Goal: Task Accomplishment & Management: Manage account settings

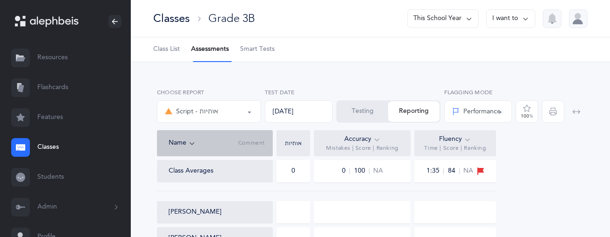
select select "36"
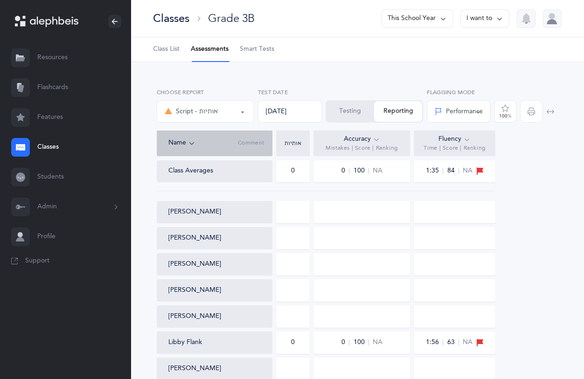
click at [346, 115] on button "Testing" at bounding box center [351, 111] width 48 height 21
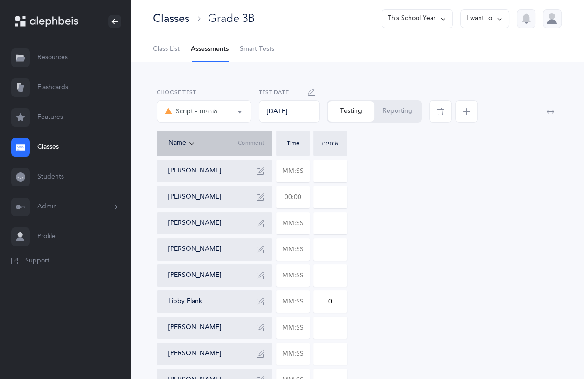
click at [297, 198] on input "text" at bounding box center [293, 197] width 33 height 21
type input "01:28"
click at [341, 200] on input "0" at bounding box center [330, 197] width 33 height 21
type input "01"
click at [336, 170] on input at bounding box center [330, 171] width 33 height 21
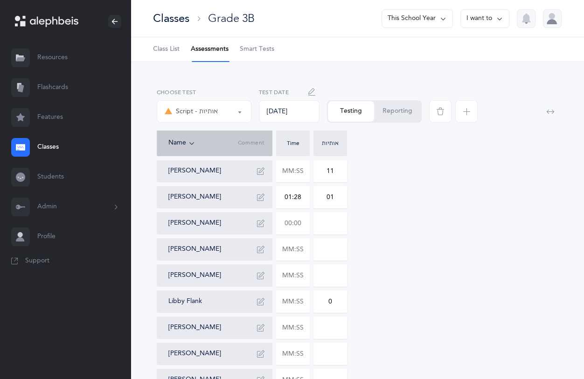
type input "11"
click at [309, 226] on input "text" at bounding box center [293, 223] width 33 height 21
type input "02:56"
click at [338, 221] on input "0" at bounding box center [330, 223] width 33 height 21
type input "032"
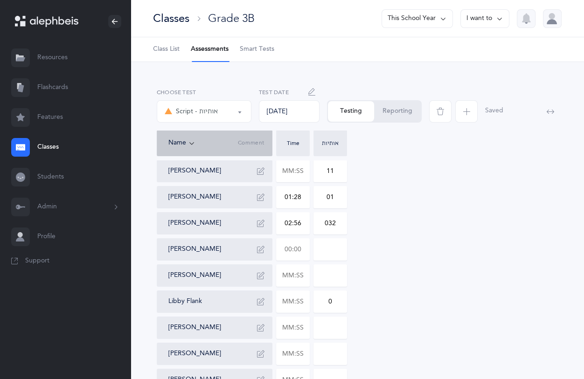
click at [300, 237] on input "text" at bounding box center [293, 249] width 33 height 21
type input "02:19"
click at [336, 237] on input "0" at bounding box center [330, 249] width 33 height 21
click at [332, 237] on input "0" at bounding box center [330, 249] width 33 height 21
type input "011"
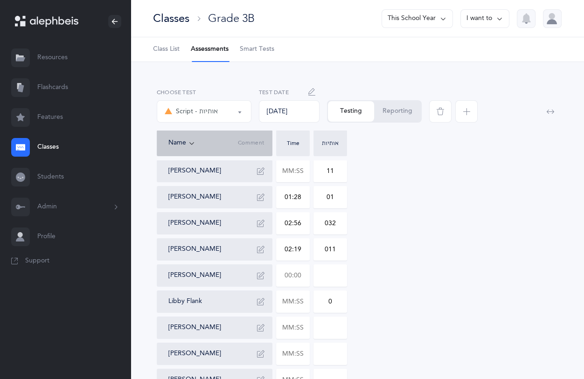
click at [295, 237] on input "text" at bounding box center [293, 275] width 33 height 21
type input "01:59"
click at [340, 237] on input "0" at bounding box center [330, 275] width 33 height 21
type input "01"
click at [295, 237] on input "text" at bounding box center [293, 301] width 33 height 21
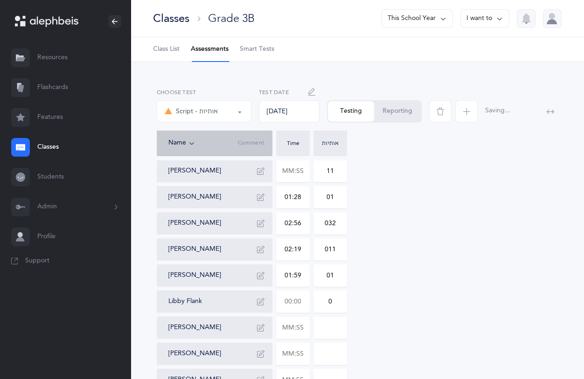
click at [301, 237] on input "text" at bounding box center [293, 301] width 33 height 21
type input "00:01"
type input "01:44"
click at [339, 237] on input "0" at bounding box center [330, 301] width 33 height 21
click at [304, 237] on input "text" at bounding box center [293, 327] width 33 height 21
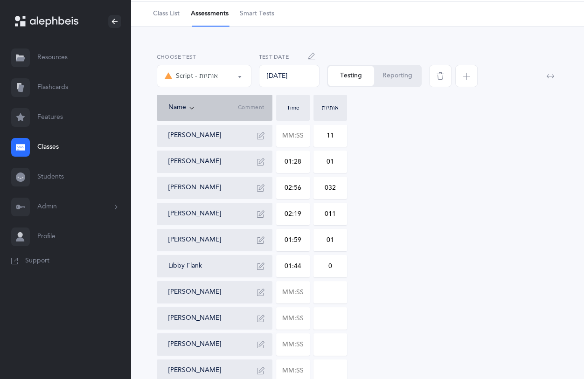
scroll to position [36, 0]
click at [296, 237] on input "text" at bounding box center [293, 344] width 33 height 21
type input "01:37"
click at [342, 237] on input at bounding box center [330, 344] width 33 height 21
type input "05"
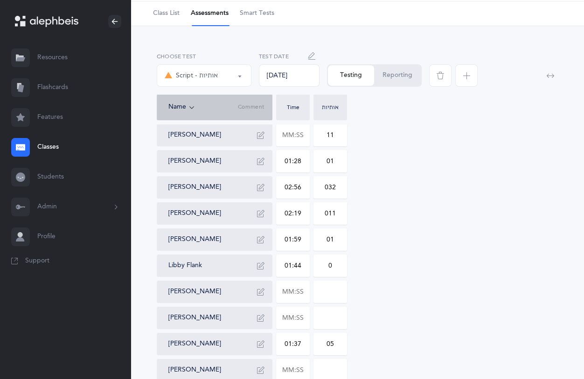
click at [393, 74] on button "Reporting" at bounding box center [397, 75] width 47 height 21
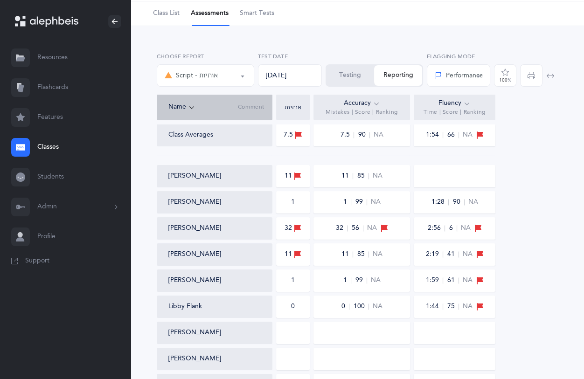
click at [316, 70] on div "[DATE]" at bounding box center [290, 75] width 64 height 22
click at [338, 75] on button "Testing" at bounding box center [351, 75] width 48 height 21
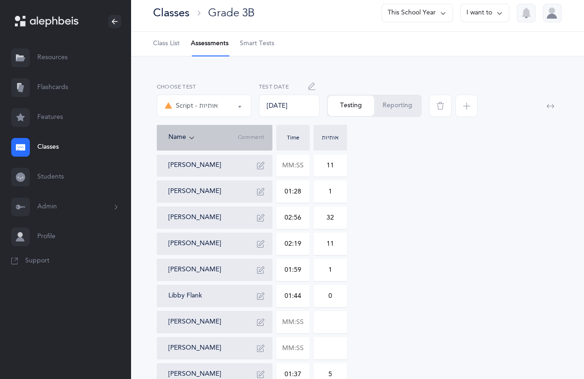
scroll to position [0, 0]
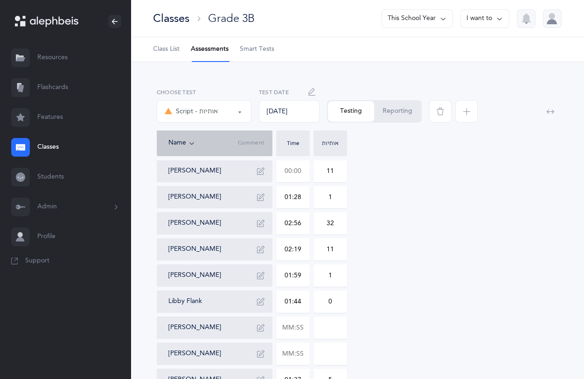
click at [303, 177] on input "text" at bounding box center [293, 171] width 33 height 21
type input "02:55"
click at [383, 115] on button "Reporting" at bounding box center [397, 111] width 47 height 21
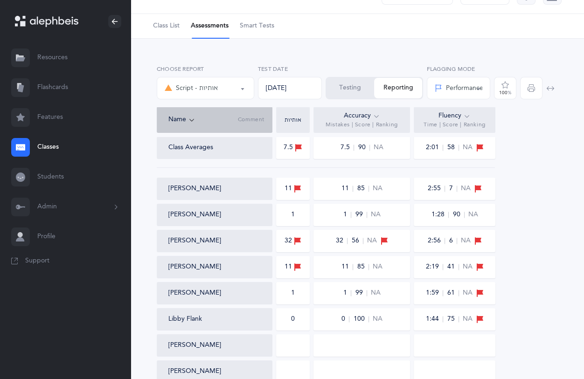
scroll to position [16, 0]
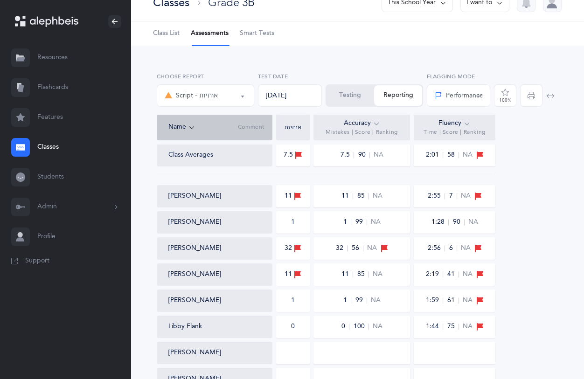
click at [349, 94] on button "Testing" at bounding box center [351, 95] width 48 height 21
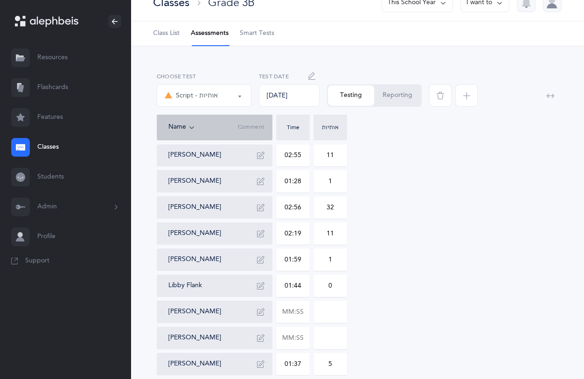
click at [312, 77] on icon "button" at bounding box center [312, 75] width 7 height 7
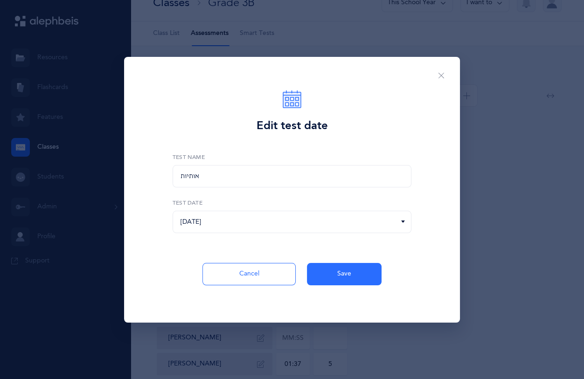
click at [565, 218] on div "Edit test date אותיות Test Name [DATE] < [DATE] > Sun Mon Tue Wed Thu Fri Sat 1…" at bounding box center [292, 189] width 584 height 379
click at [444, 75] on icon "Close" at bounding box center [441, 76] width 7 height 8
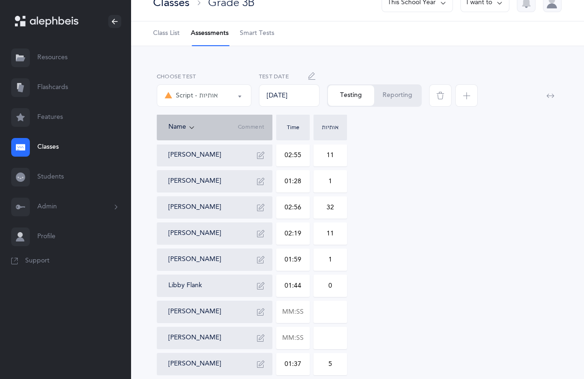
click at [305, 94] on div "[DATE]" at bounding box center [289, 95] width 61 height 22
click at [310, 74] on icon "button" at bounding box center [312, 75] width 7 height 7
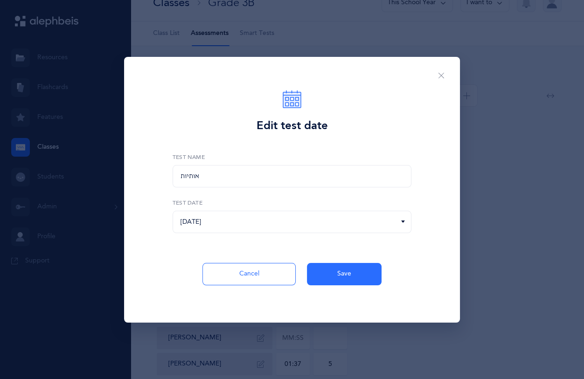
click at [400, 220] on icon at bounding box center [403, 222] width 7 height 8
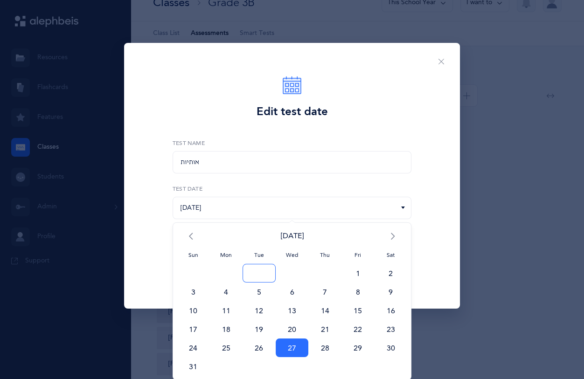
scroll to position [14, 0]
click at [391, 237] on span ">" at bounding box center [390, 235] width 33 height 19
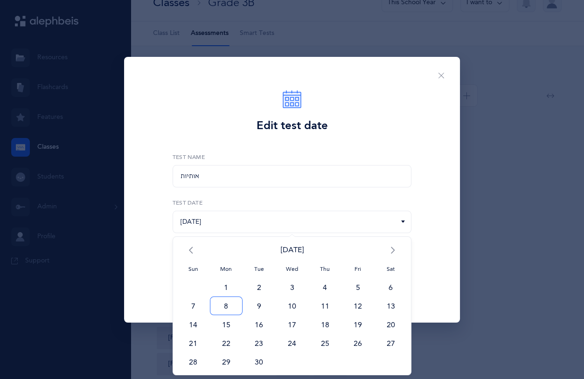
click at [228, 237] on span "8" at bounding box center [226, 306] width 33 height 19
type input "[DATE]"
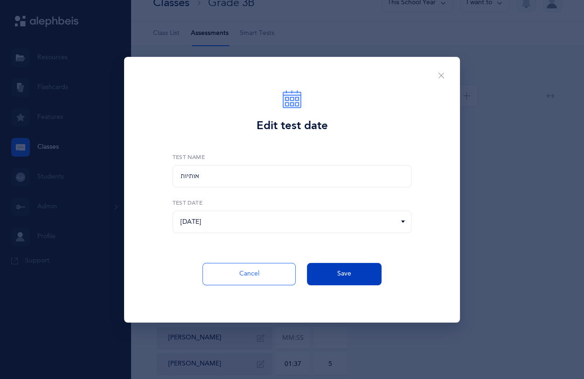
click at [326, 237] on button "Save" at bounding box center [344, 274] width 75 height 22
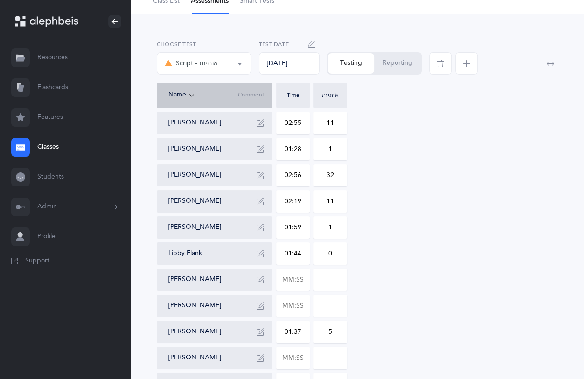
scroll to position [58, 0]
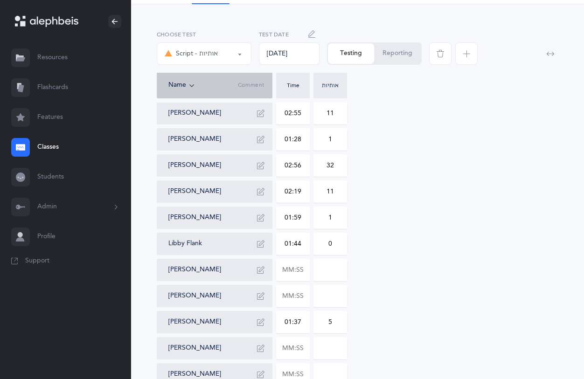
click at [399, 51] on button "Reporting" at bounding box center [397, 53] width 47 height 21
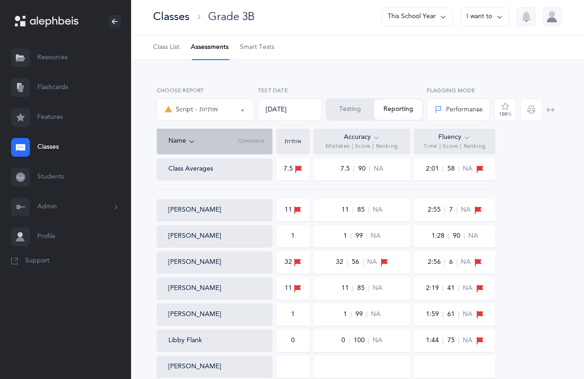
scroll to position [0, 0]
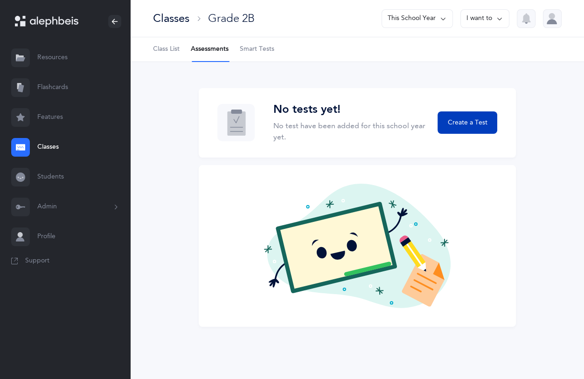
click at [456, 118] on span "Create a Test" at bounding box center [468, 123] width 40 height 10
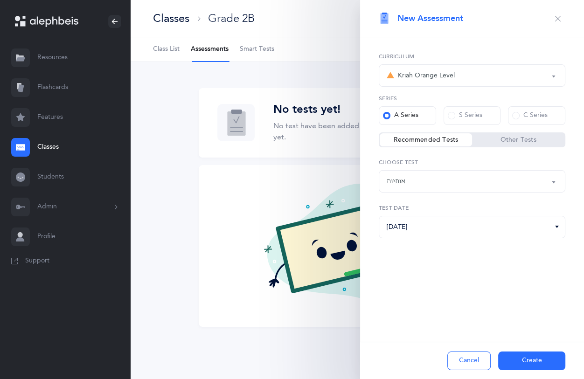
click at [557, 178] on div "אותיות" at bounding box center [472, 182] width 171 height 16
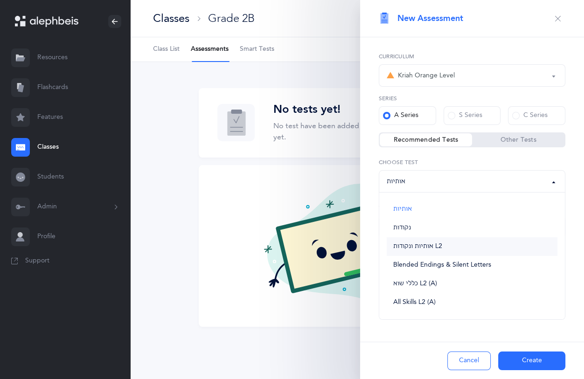
click at [452, 237] on link "אותיות ונקודות L2" at bounding box center [472, 247] width 171 height 19
select select "9"
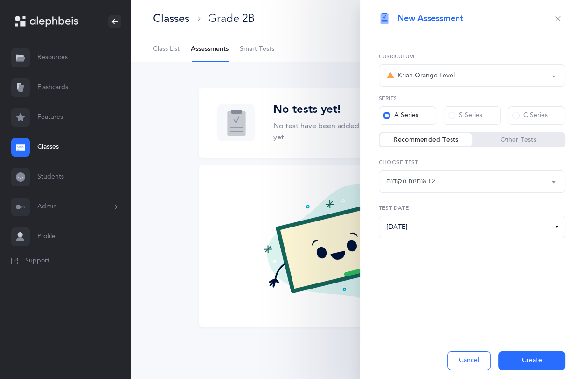
click at [537, 237] on button "Create" at bounding box center [531, 361] width 67 height 19
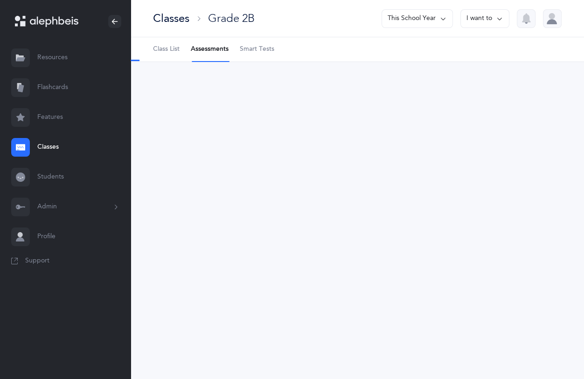
select select "9"
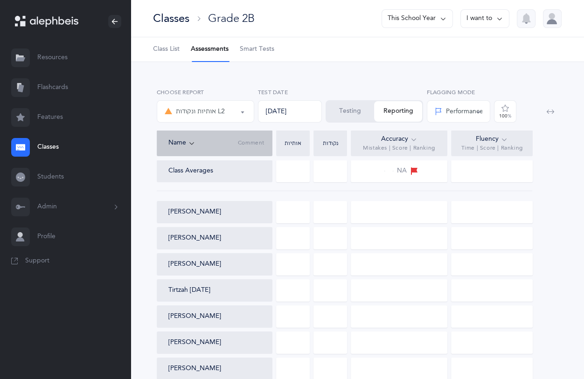
click at [283, 115] on div "[DATE]" at bounding box center [290, 111] width 64 height 22
click at [355, 107] on button "Testing" at bounding box center [351, 111] width 48 height 21
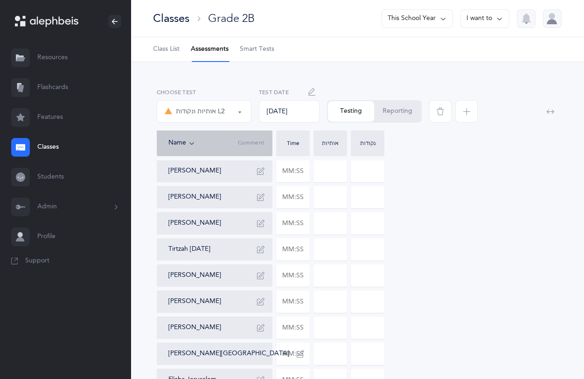
click at [296, 111] on div "[DATE]" at bounding box center [289, 111] width 61 height 22
click at [314, 91] on icon "button" at bounding box center [312, 91] width 7 height 7
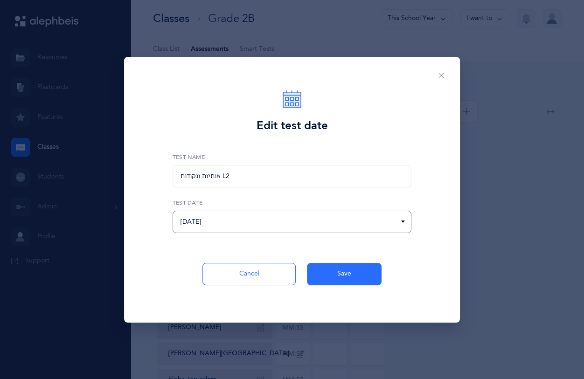
click at [217, 222] on input "[DATE]" at bounding box center [292, 222] width 239 height 22
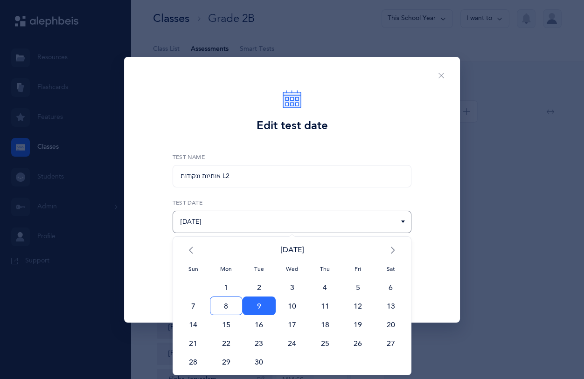
click at [237, 237] on span "8" at bounding box center [226, 306] width 33 height 19
type input "[DATE]"
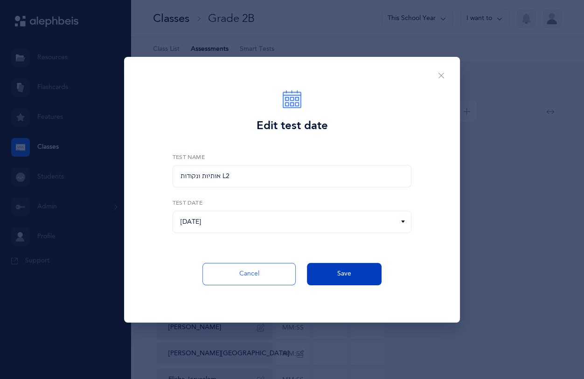
click at [348, 237] on span "Save" at bounding box center [344, 274] width 14 height 10
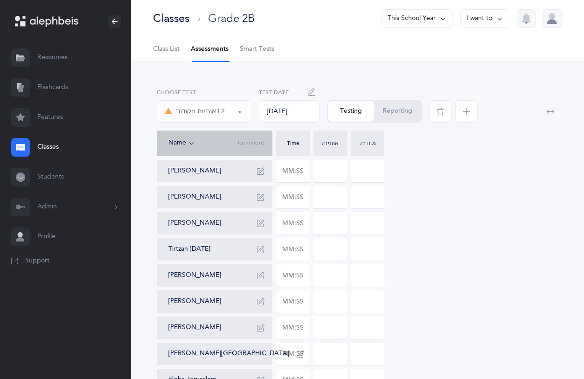
click at [444, 112] on span "button" at bounding box center [440, 111] width 22 height 22
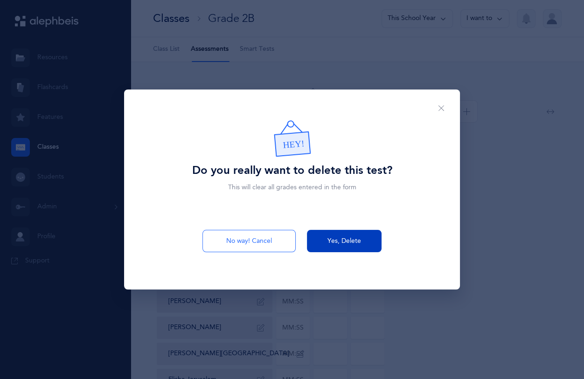
click at [317, 237] on button "Yes, Delete" at bounding box center [344, 241] width 75 height 22
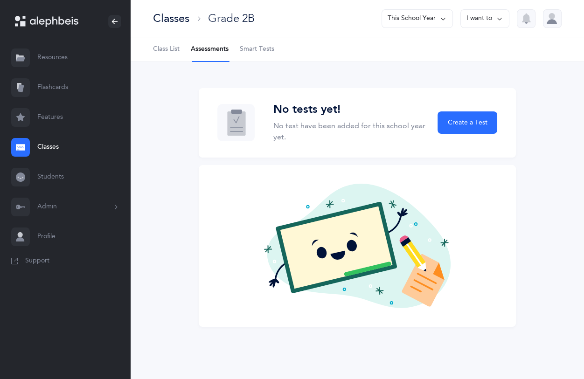
click at [169, 14] on div "Classes" at bounding box center [171, 18] width 36 height 15
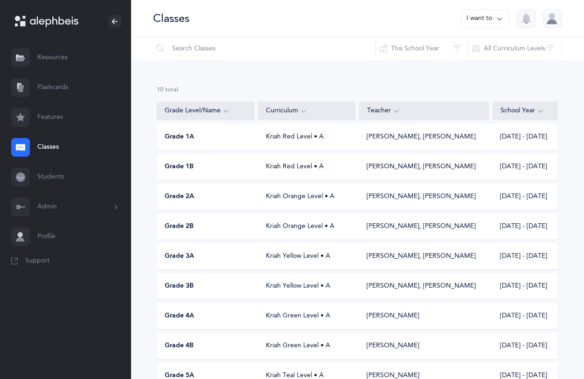
click at [244, 237] on div "Grade 3B" at bounding box center [206, 286] width 98 height 9
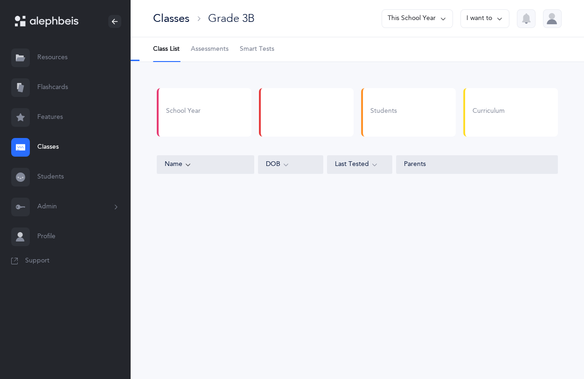
click at [218, 49] on span "Assessments" at bounding box center [210, 49] width 38 height 9
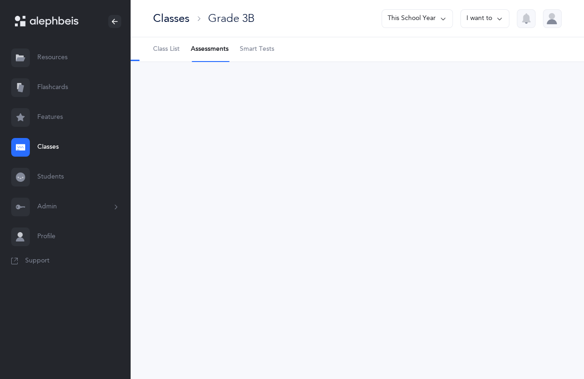
select select "2"
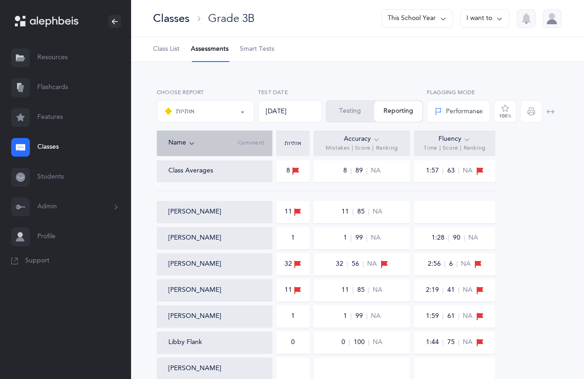
click at [341, 116] on button "Testing" at bounding box center [351, 111] width 48 height 21
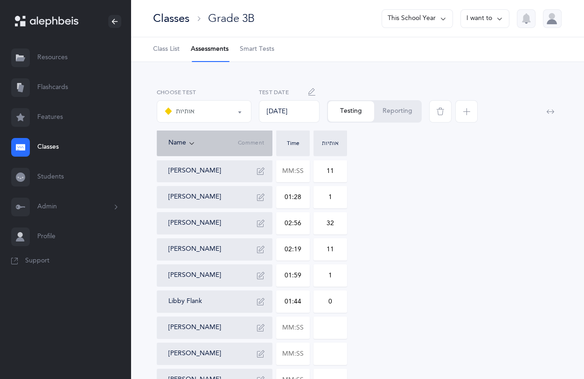
click at [467, 111] on icon "button" at bounding box center [466, 111] width 7 height 7
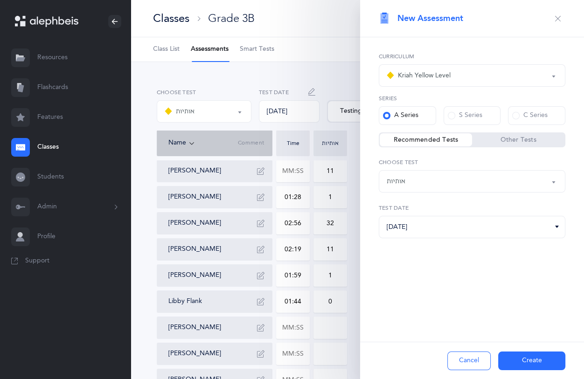
click at [554, 75] on button "Kriah Yellow Level" at bounding box center [472, 75] width 187 height 22
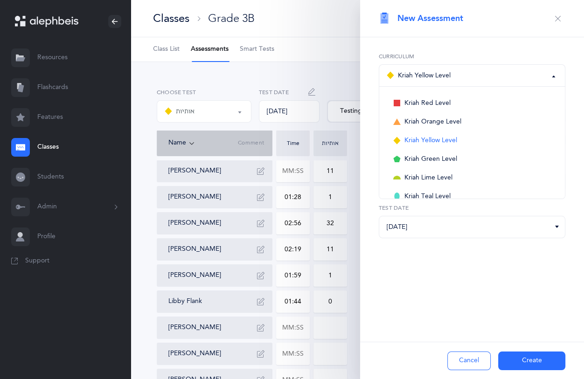
click at [522, 237] on div "Kriah Red Level Kriah Orange Level Kriah Yellow Level Kriah Green Level Kriah L…" at bounding box center [472, 169] width 224 height 265
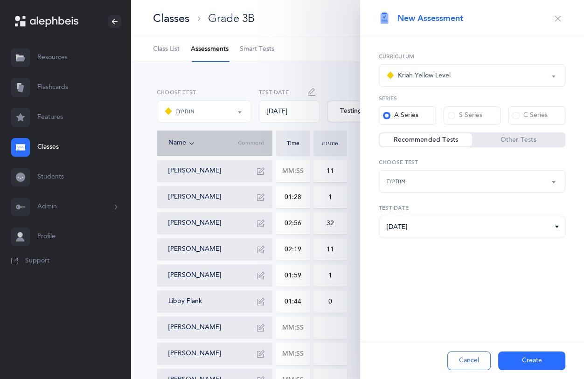
click at [556, 187] on button "אותיות" at bounding box center [472, 181] width 187 height 22
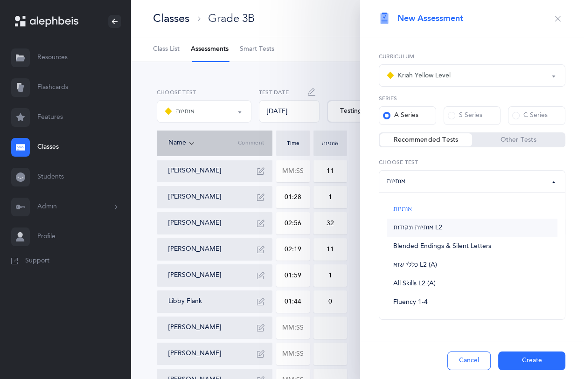
click at [460, 224] on link "אותיות ונקודות L2" at bounding box center [472, 228] width 171 height 19
select select "9"
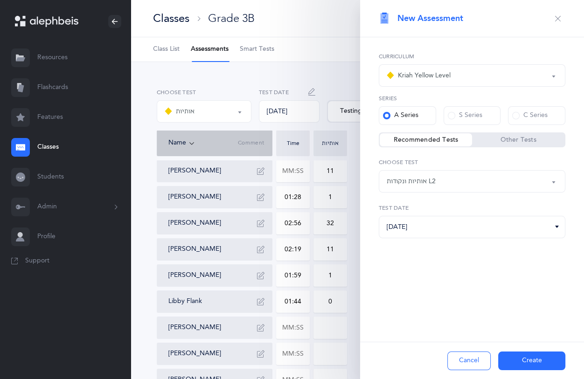
click at [556, 225] on icon at bounding box center [557, 227] width 7 height 8
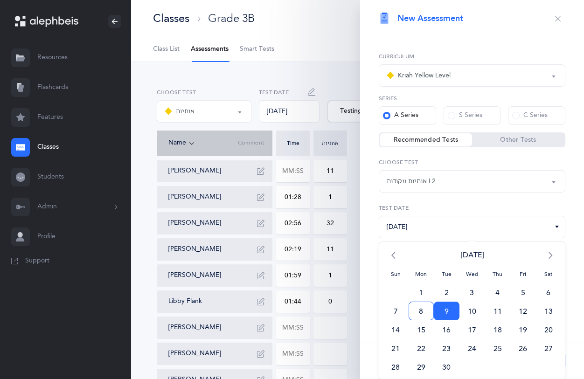
click at [427, 237] on span "8" at bounding box center [422, 311] width 26 height 19
type input "[DATE]"
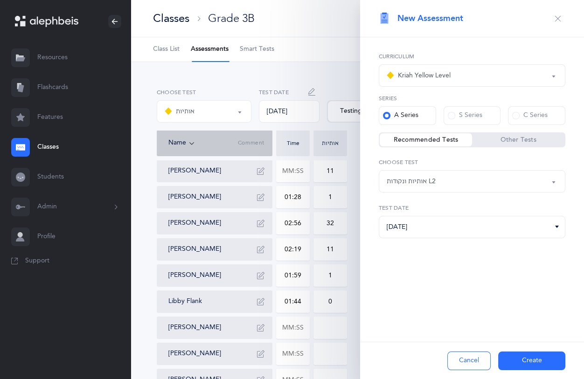
click at [516, 237] on button "Create" at bounding box center [531, 361] width 67 height 19
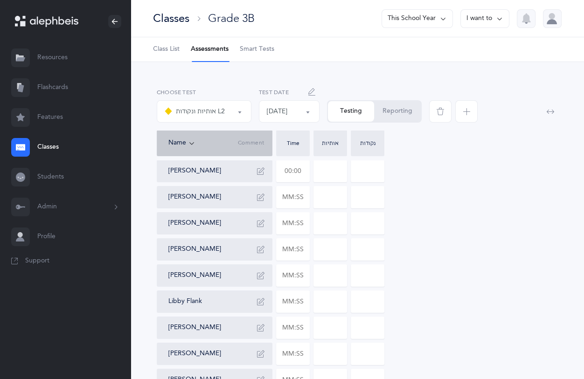
click at [303, 169] on input "text" at bounding box center [293, 171] width 33 height 21
click at [306, 173] on input "text" at bounding box center [293, 171] width 33 height 21
type input "01:09"
type input "0"
click at [377, 176] on input "0" at bounding box center [367, 171] width 33 height 21
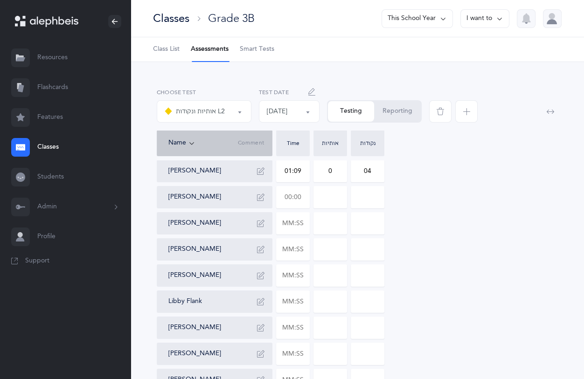
type input "04"
click at [301, 201] on input "text" at bounding box center [293, 197] width 33 height 21
type input "00:54"
type input "0"
click at [369, 200] on input "0" at bounding box center [367, 197] width 33 height 21
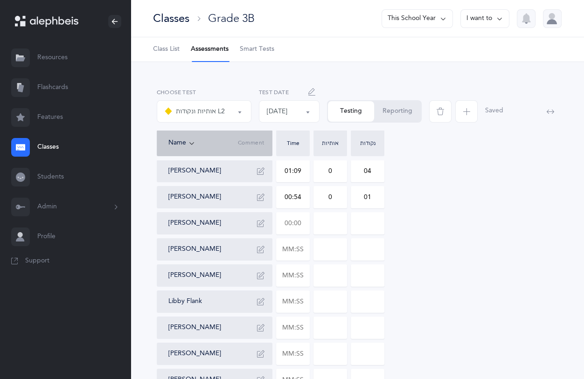
type input "01"
click at [303, 225] on input "text" at bounding box center [293, 223] width 33 height 21
click at [308, 219] on div at bounding box center [293, 223] width 34 height 22
type input "02:02"
type input "0"
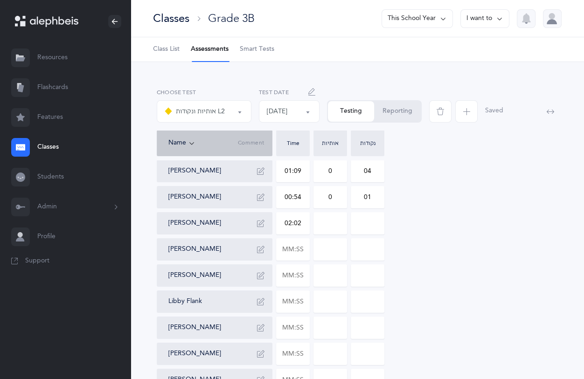
type input "0"
click at [345, 230] on input "0" at bounding box center [330, 223] width 33 height 21
type input "014"
click at [379, 224] on input "0" at bounding box center [367, 223] width 33 height 21
type input "012"
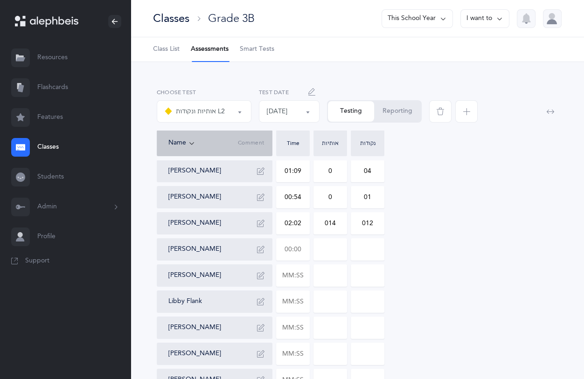
click at [302, 237] on input "text" at bounding box center [293, 249] width 33 height 21
click at [305, 237] on input "text" at bounding box center [293, 275] width 33 height 21
type input "01:23"
type input "0"
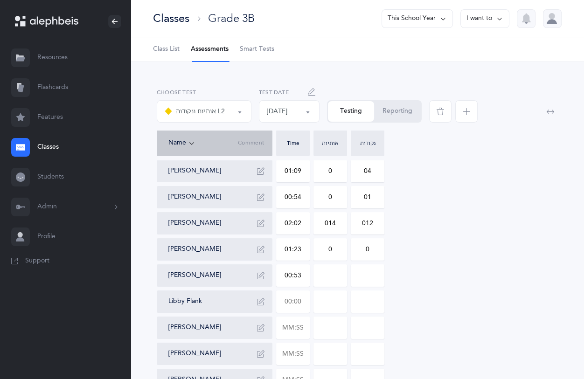
type input "00:53"
type input "0"
click at [309, 237] on input "text" at bounding box center [293, 301] width 33 height 21
type input "01:46"
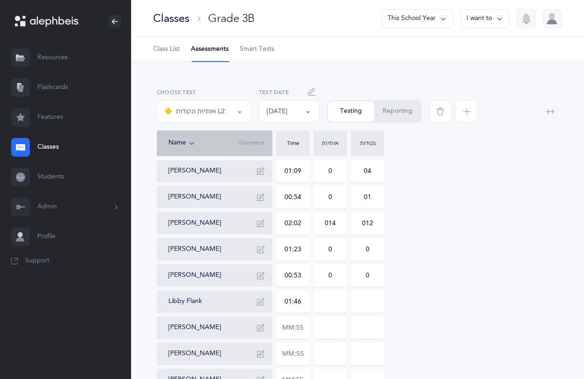
type input "0"
click at [338, 237] on input "0" at bounding box center [330, 301] width 33 height 21
type input "01"
click at [380, 237] on input "0" at bounding box center [367, 301] width 33 height 21
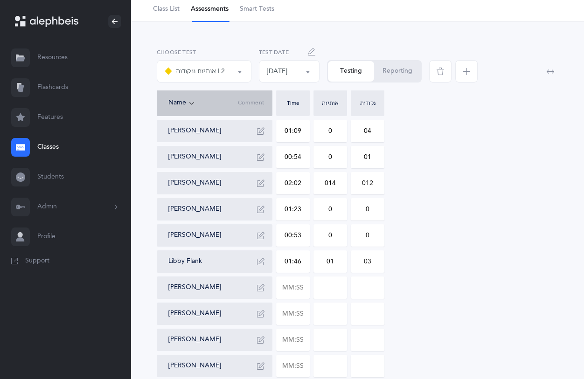
scroll to position [41, 0]
type input "03"
click at [295, 237] on input "text" at bounding box center [293, 339] width 33 height 21
type input "00:51"
type input "0"
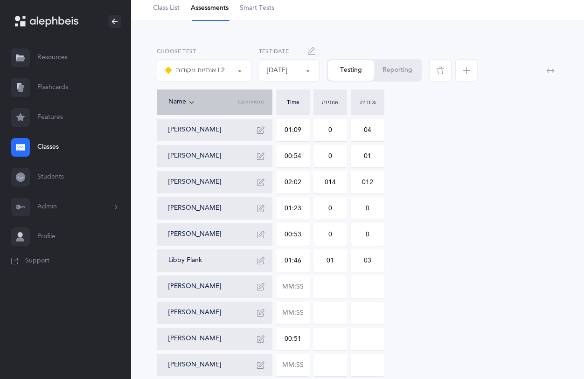
type input "0"
click at [389, 237] on div "Ashi Bensoussan 01:09 0 04 Miriam Berger 00:54 0 01 Benjamin Braun 02:02 014 01…" at bounding box center [357, 339] width 401 height 441
click at [388, 69] on button "Reporting" at bounding box center [397, 70] width 47 height 21
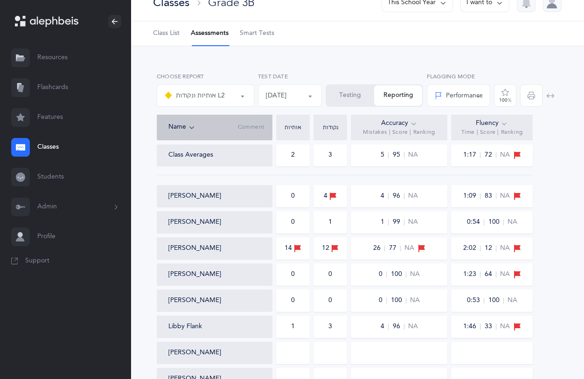
scroll to position [0, 0]
